Goal: Find contact information: Find contact information

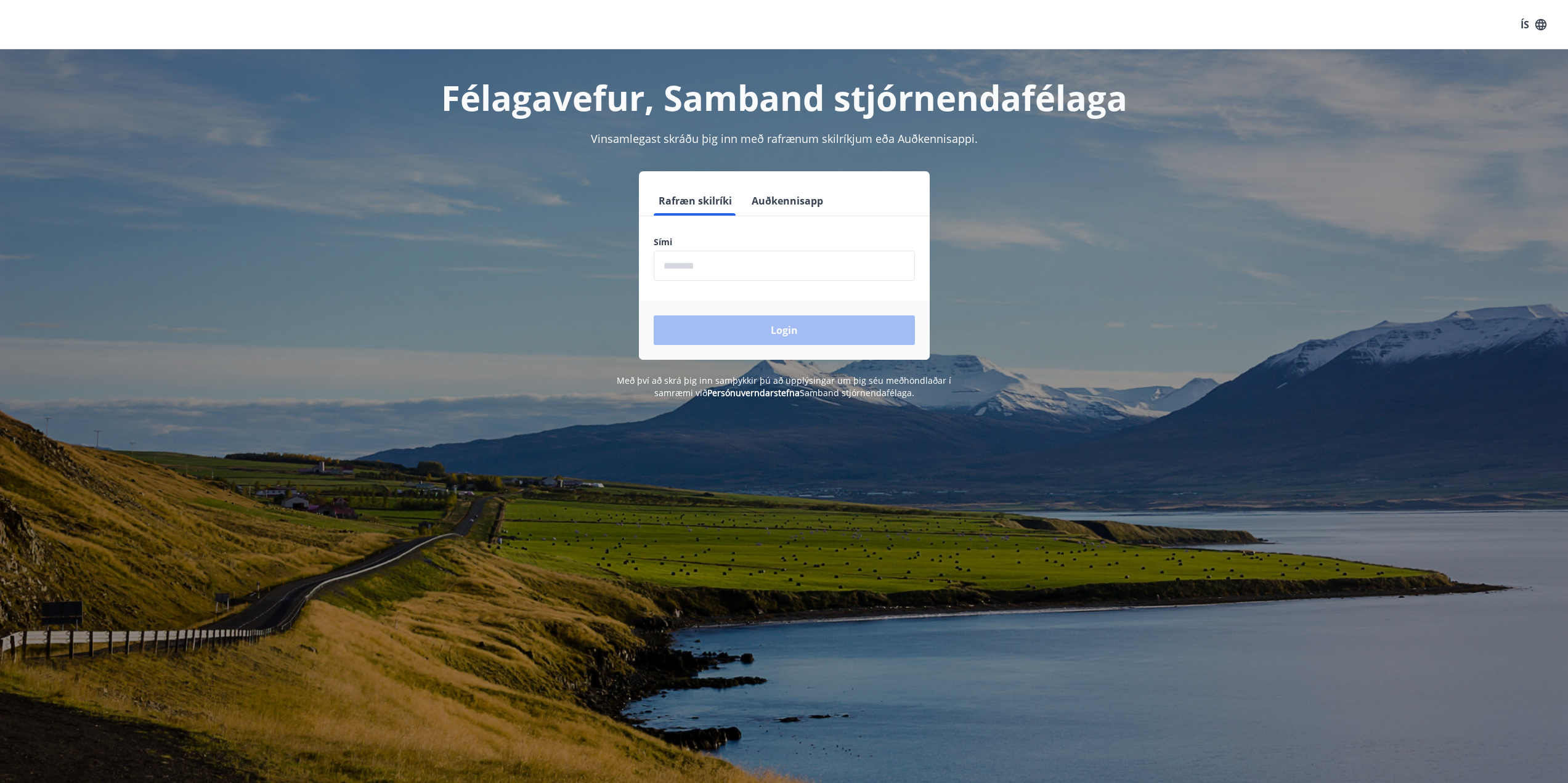
click at [712, 274] on input "phone" at bounding box center [784, 266] width 261 height 30
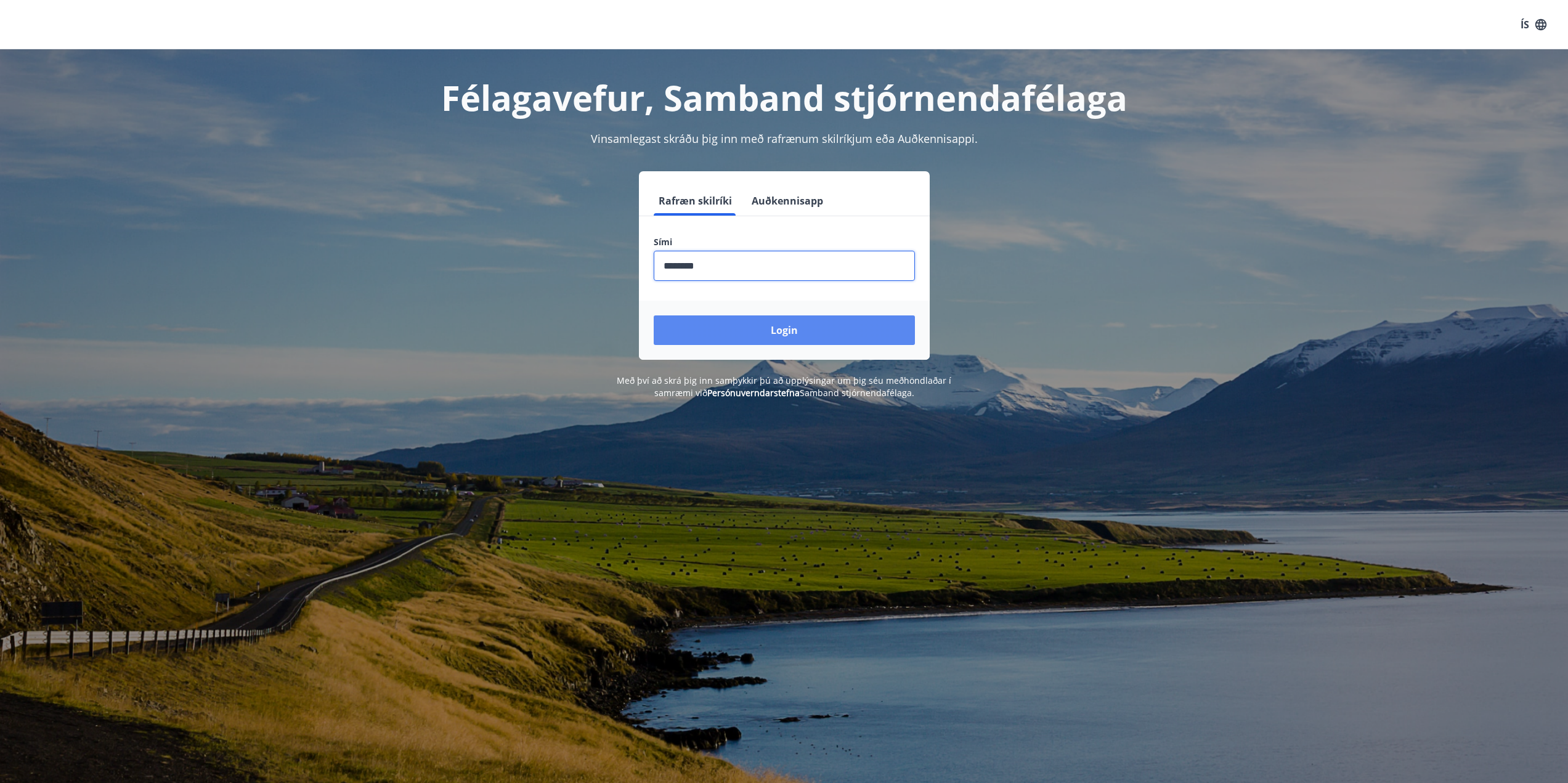
type input "********"
click at [793, 338] on button "Login" at bounding box center [784, 331] width 261 height 30
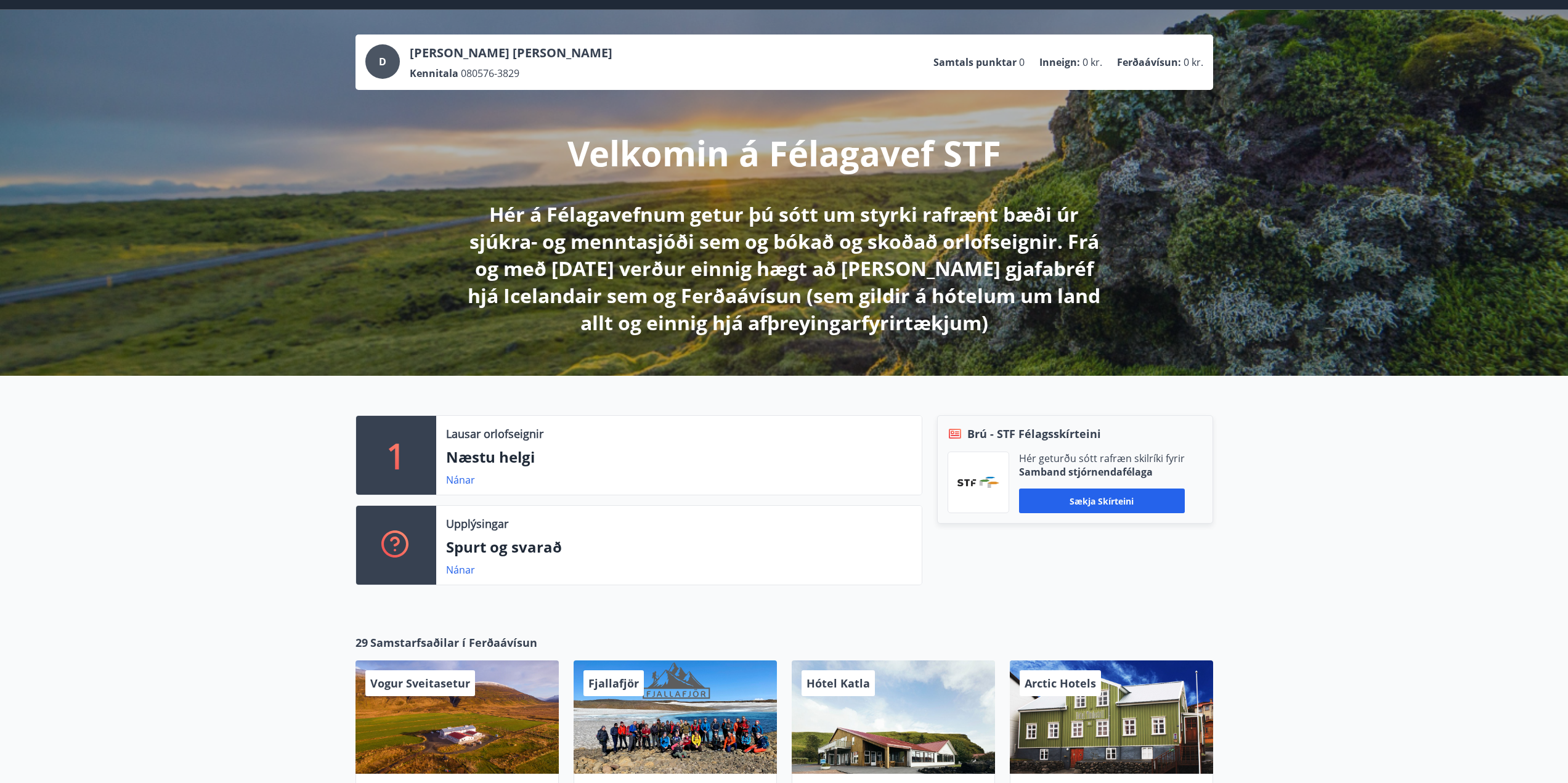
scroll to position [62, 0]
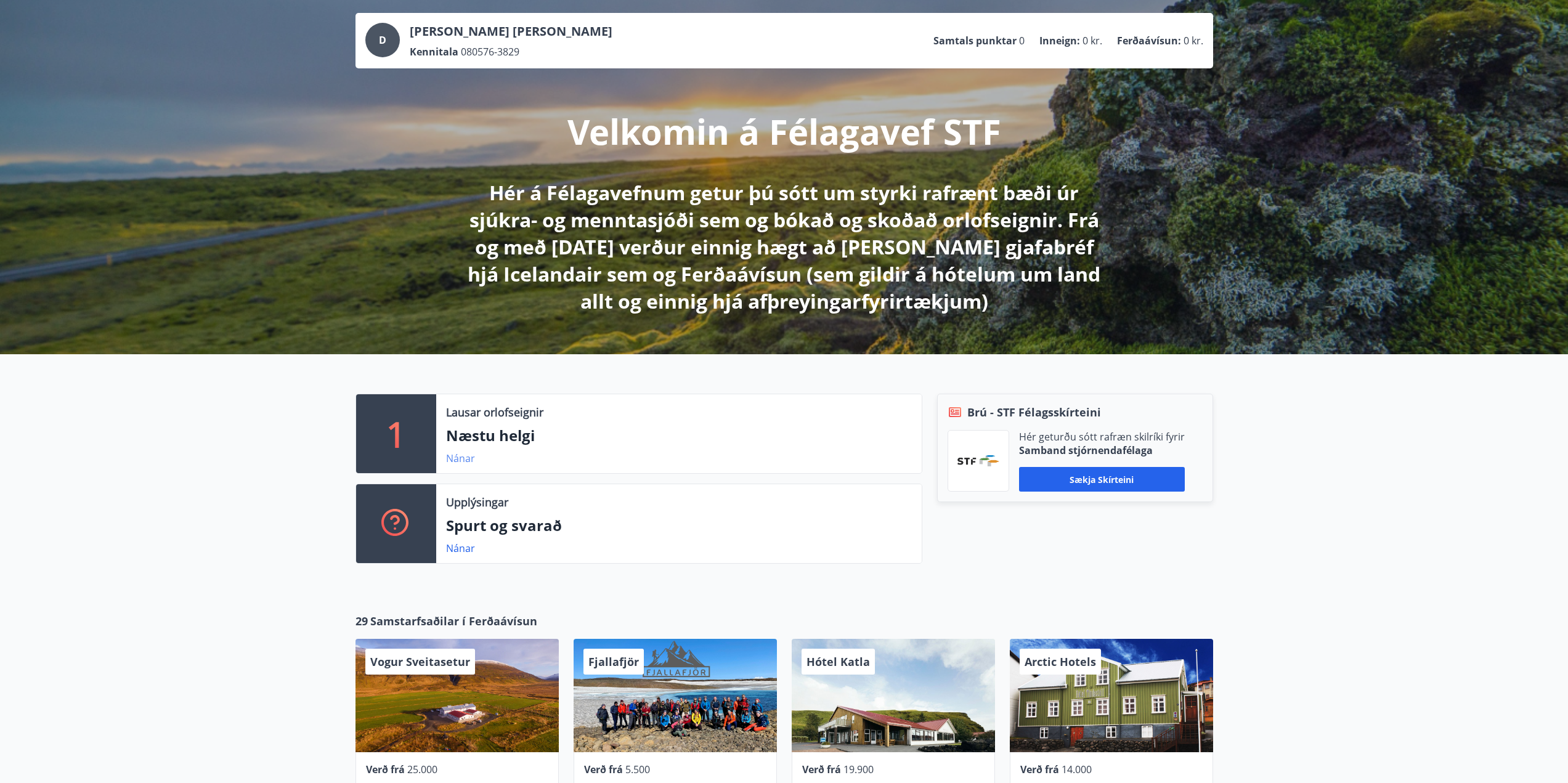
click at [453, 456] on link "Nánar" at bounding box center [460, 458] width 29 height 14
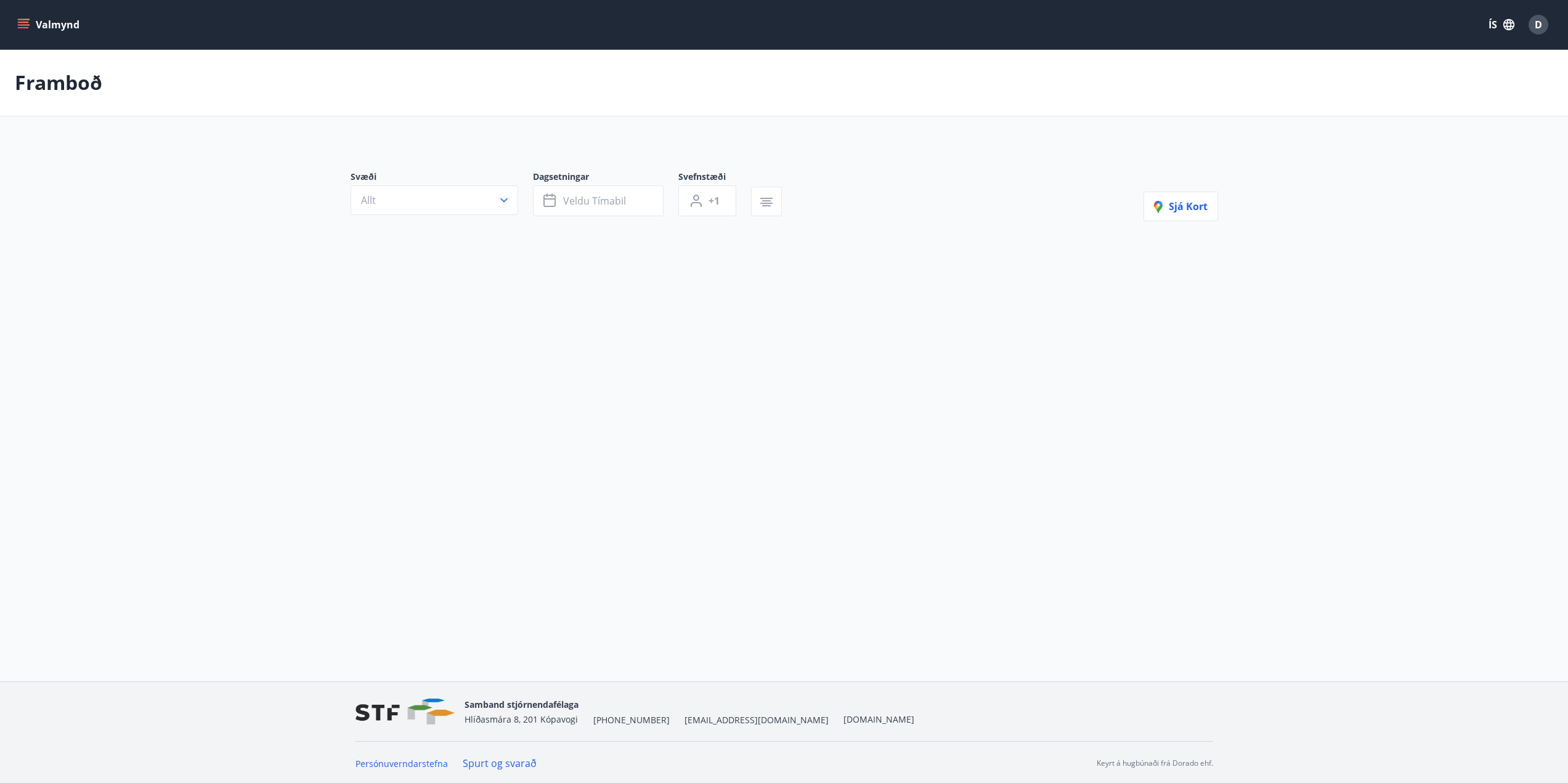
type input "*"
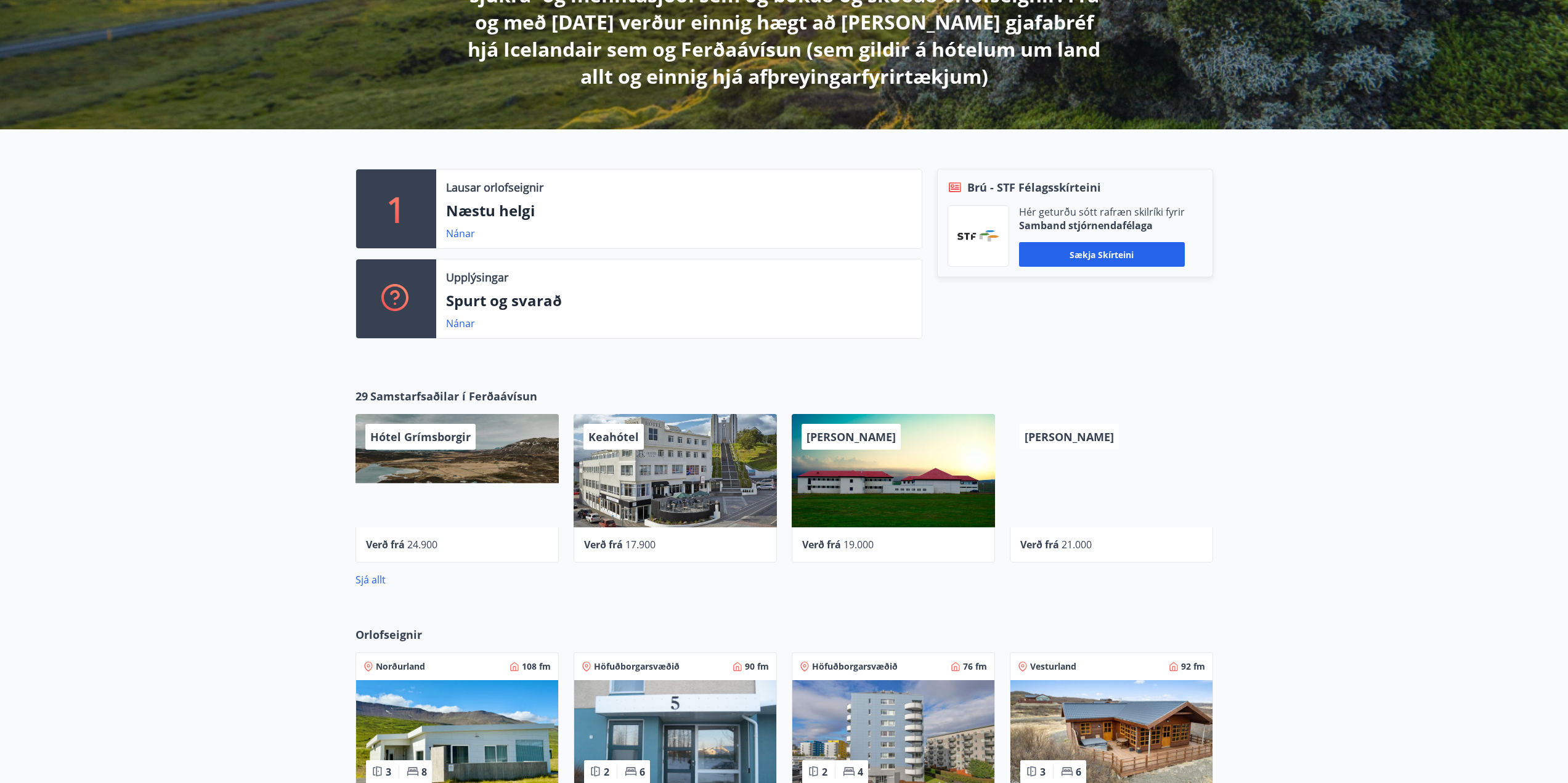
scroll to position [309, 0]
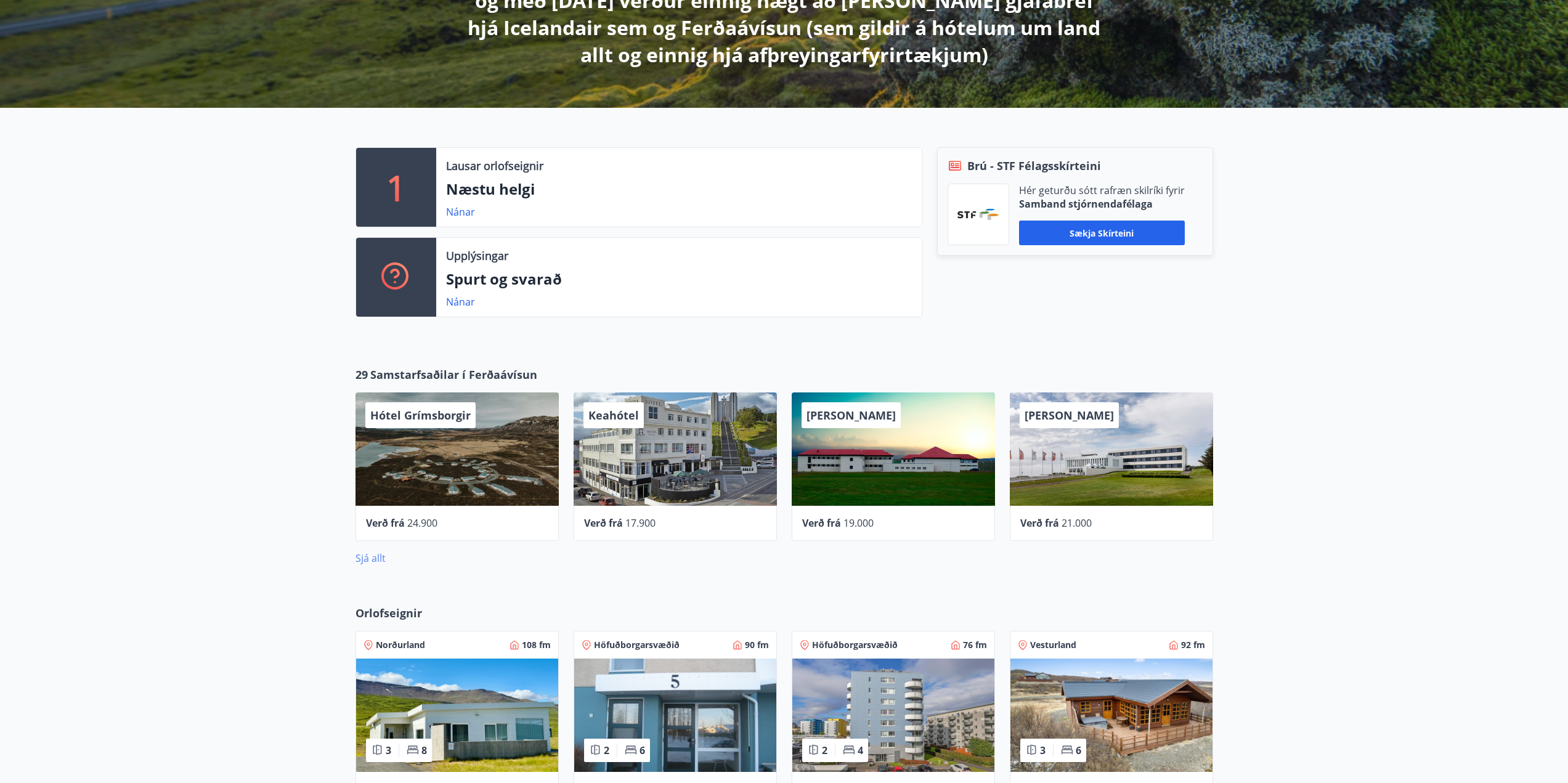
click at [371, 552] on link "Sjá allt" at bounding box center [370, 558] width 30 height 14
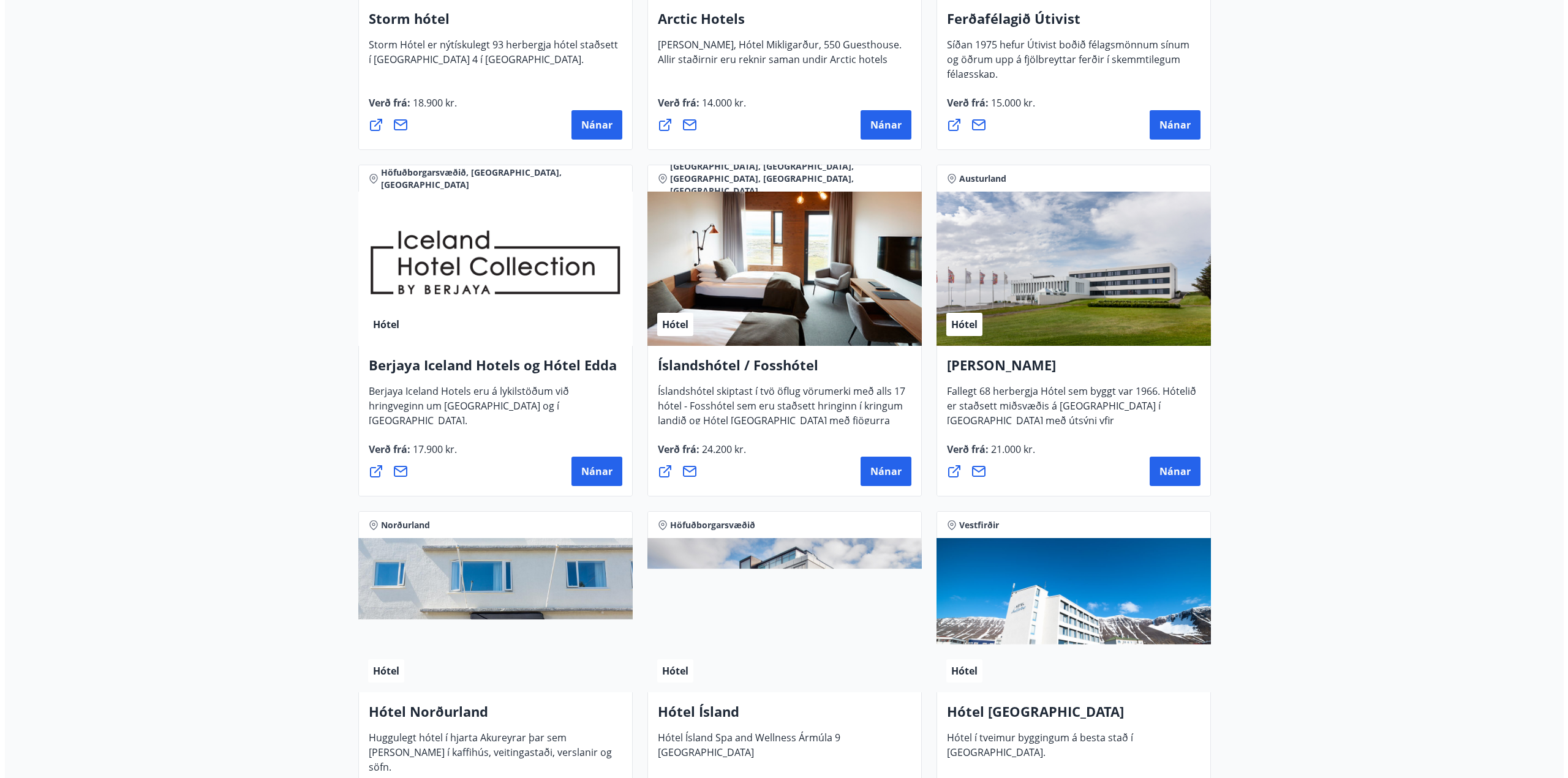
scroll to position [1470, 0]
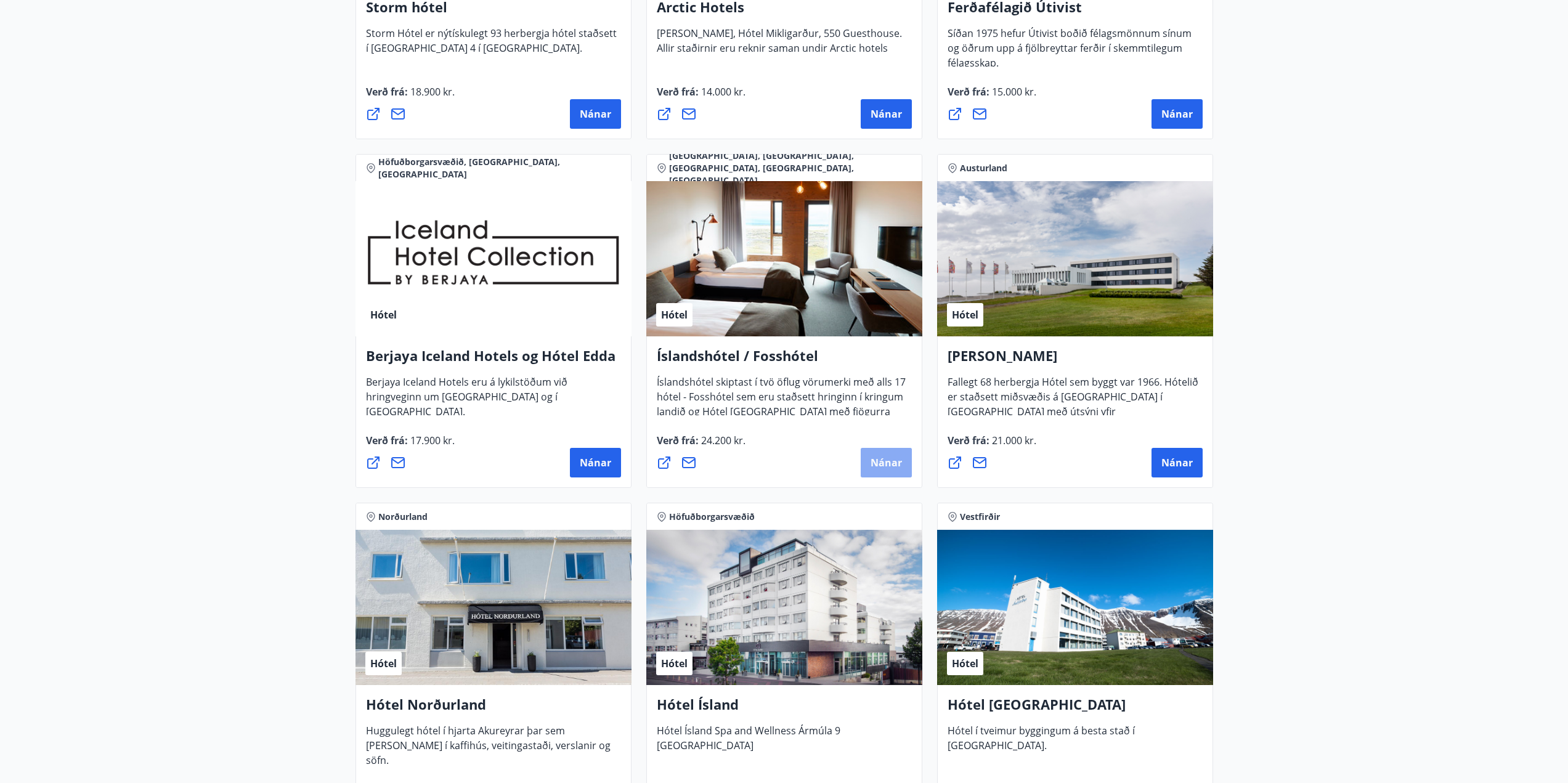
click at [893, 459] on span "Nánar" at bounding box center [885, 463] width 31 height 14
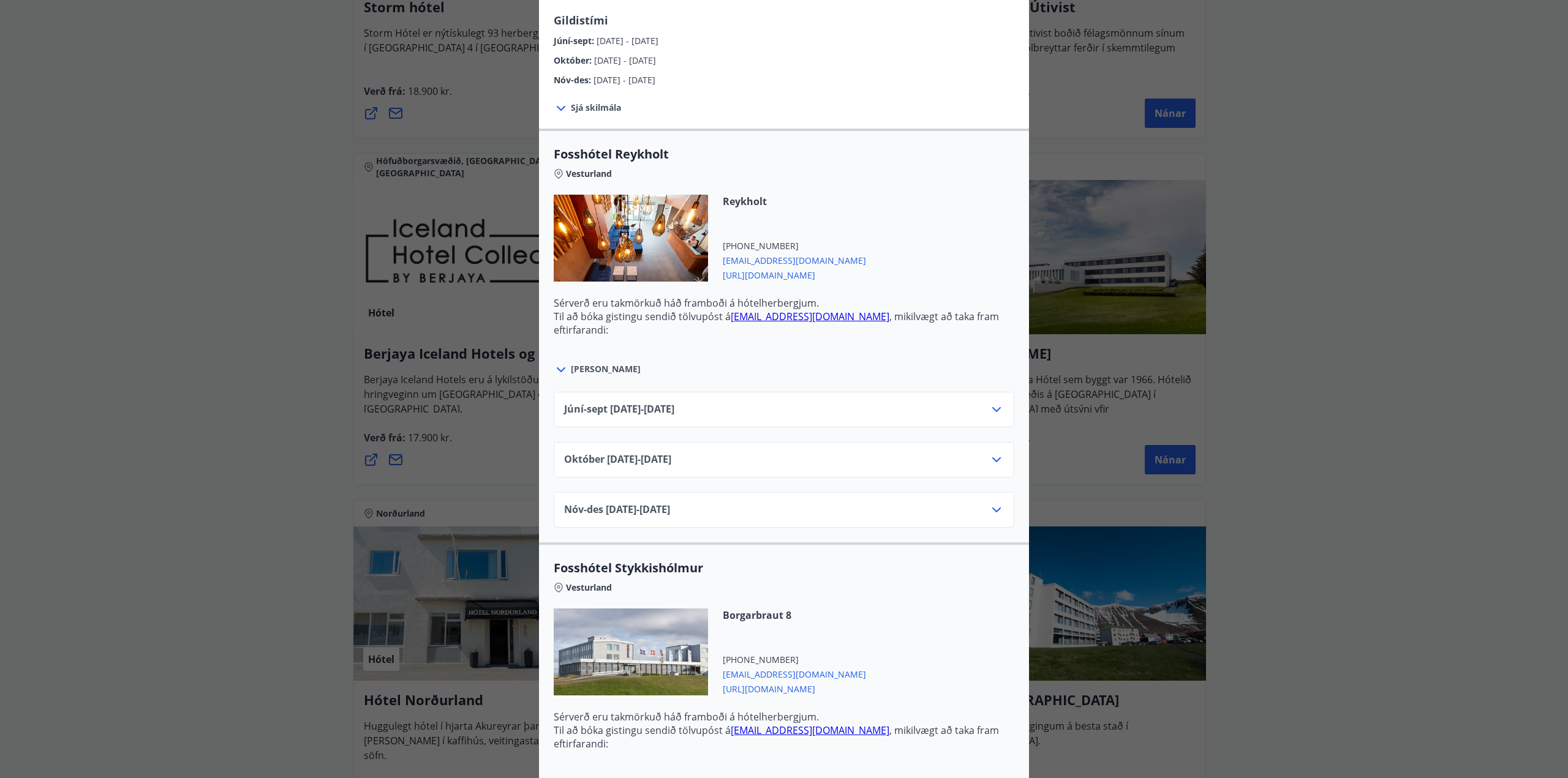
scroll to position [307, 0]
click at [989, 409] on icon at bounding box center [996, 407] width 15 height 15
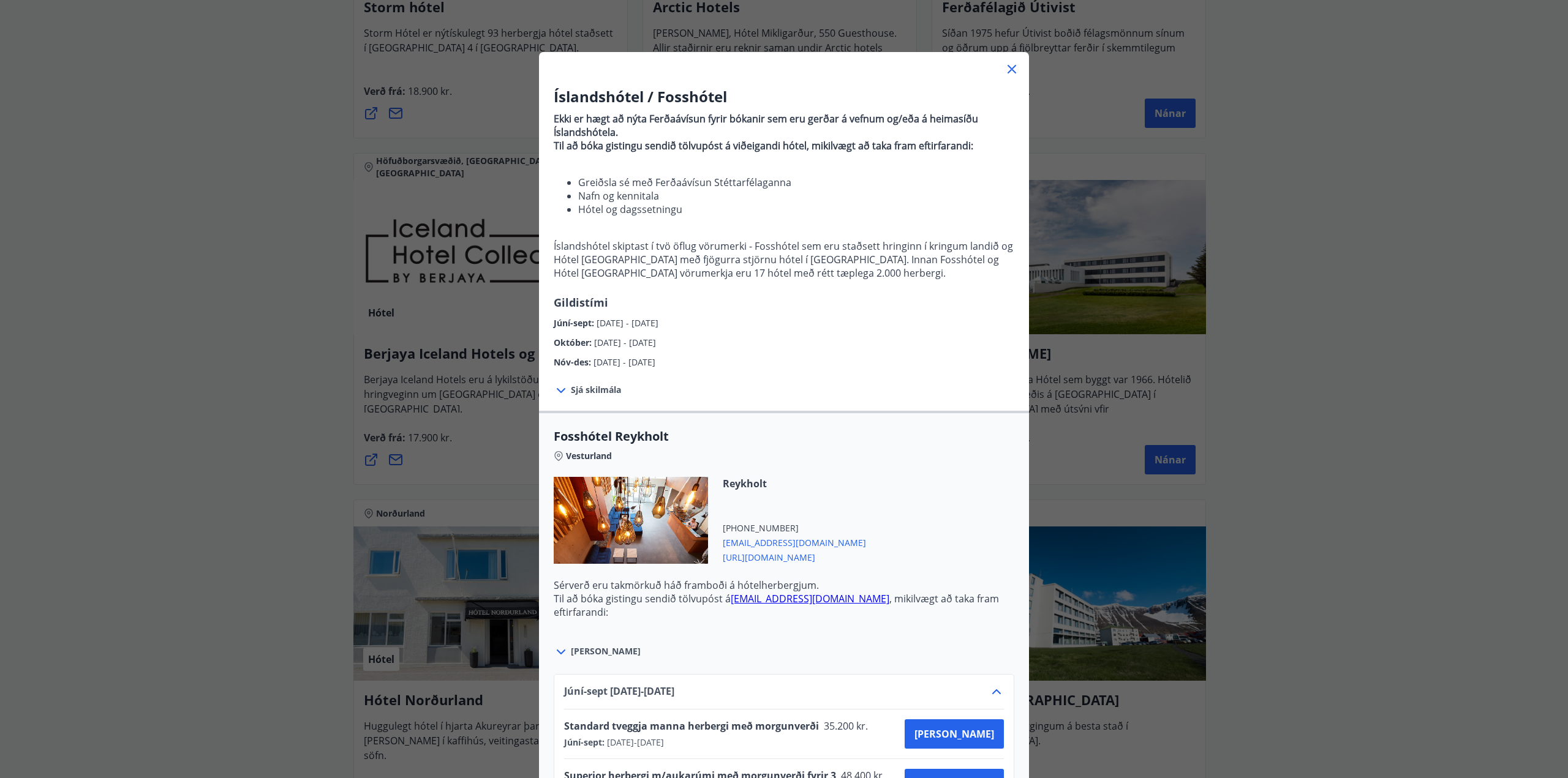
scroll to position [0, 0]
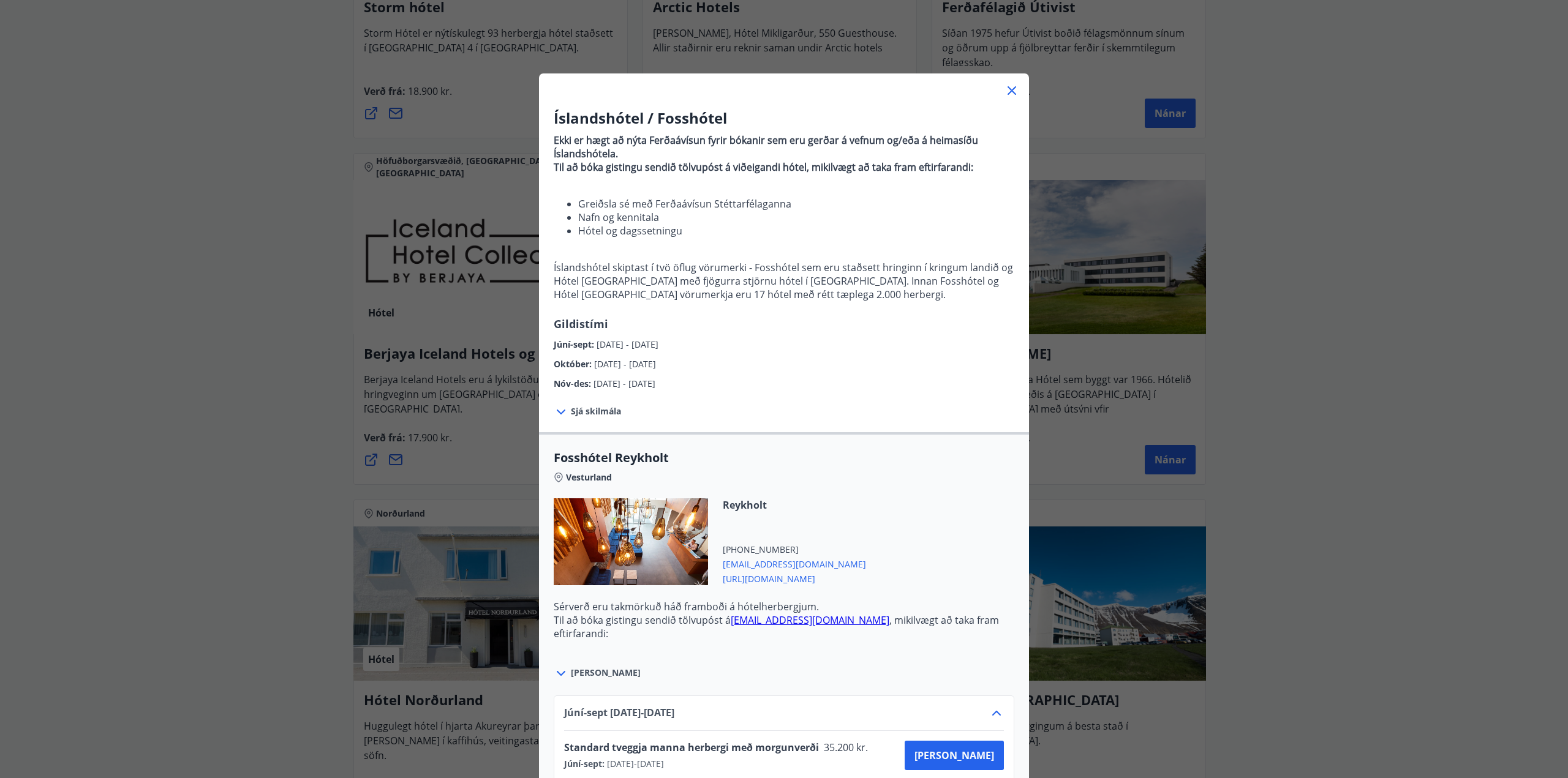
click at [1004, 92] on icon at bounding box center [1011, 90] width 15 height 15
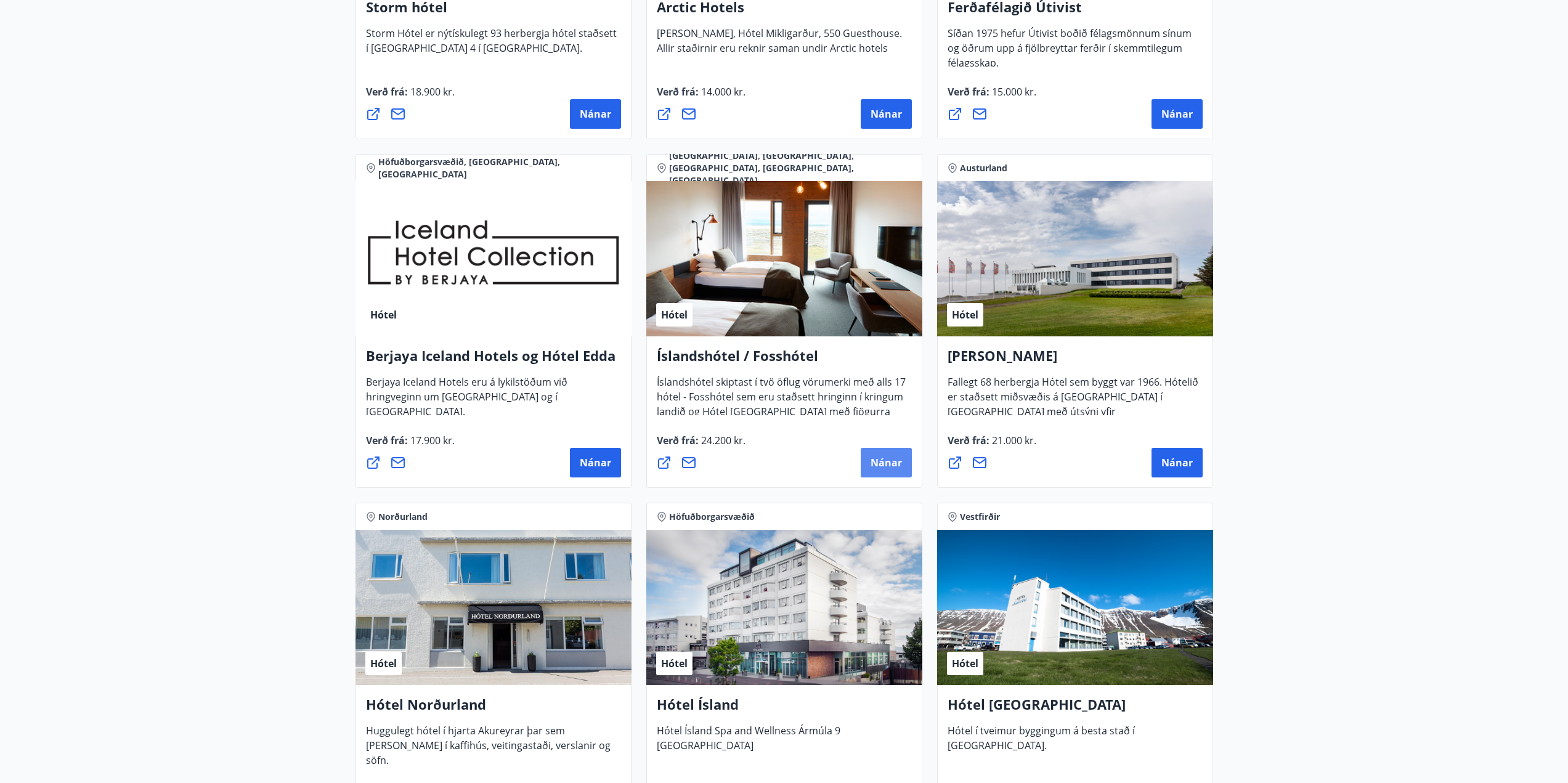
click at [891, 470] on button "Nánar" at bounding box center [885, 463] width 51 height 30
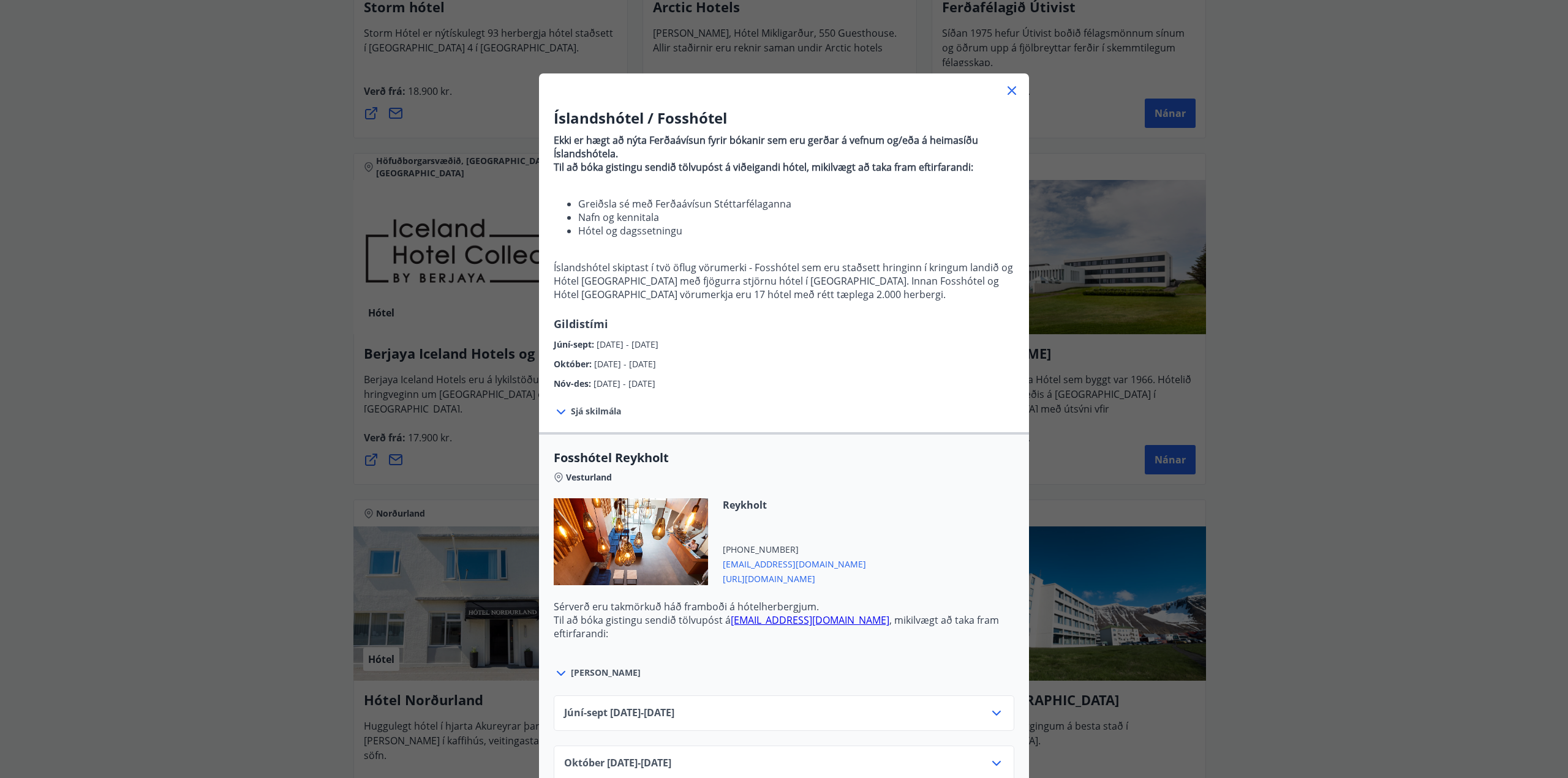
click at [780, 619] on link "reykholt@fosshotel.is" at bounding box center [810, 620] width 159 height 14
click at [791, 580] on span "https://www.islandshotel.is/is" at bounding box center [794, 578] width 143 height 15
